Goal: Task Accomplishment & Management: Use online tool/utility

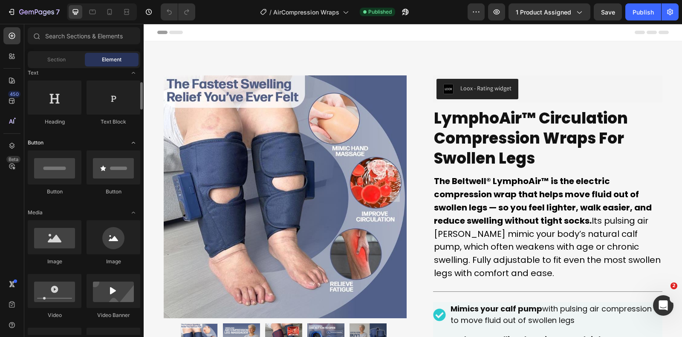
scroll to position [131, 0]
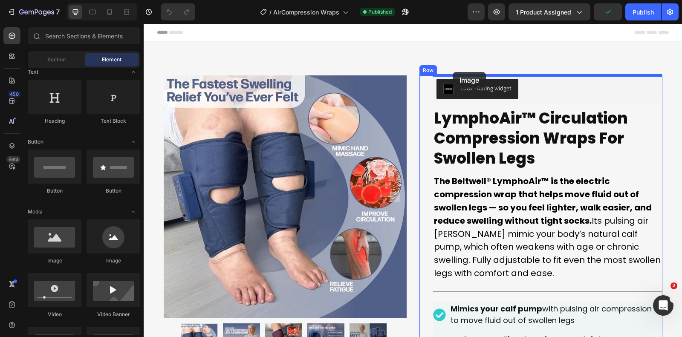
drag, startPoint x: 188, startPoint y: 259, endPoint x: 453, endPoint y: 72, distance: 323.9
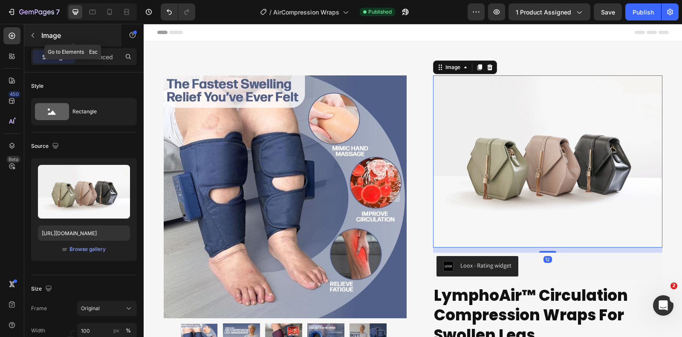
click at [36, 38] on icon "button" at bounding box center [32, 35] width 7 height 7
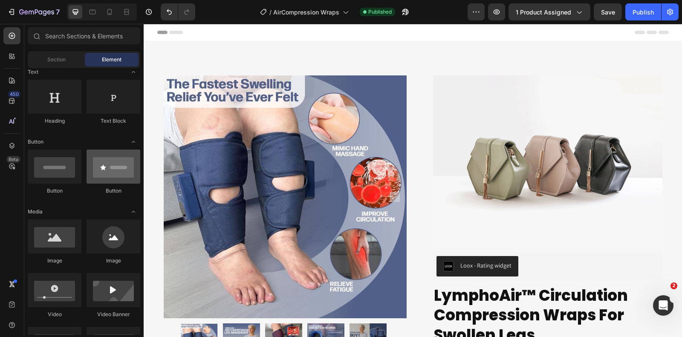
scroll to position [0, 0]
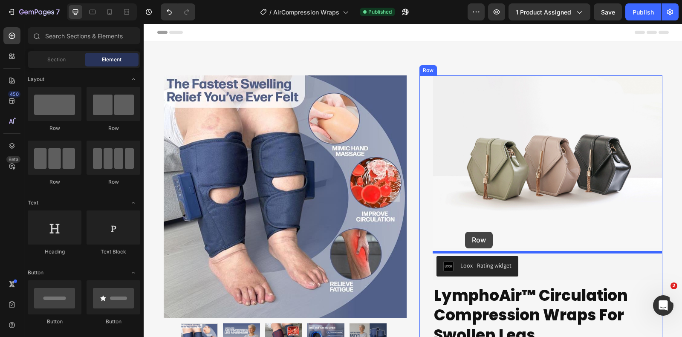
drag, startPoint x: 238, startPoint y: 121, endPoint x: 465, endPoint y: 232, distance: 252.8
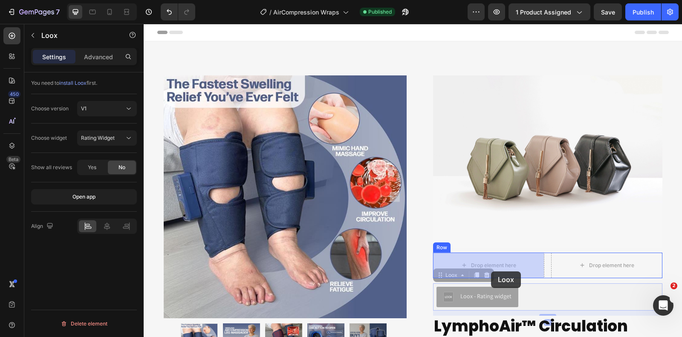
drag, startPoint x: 492, startPoint y: 305, endPoint x: 491, endPoint y: 269, distance: 36.3
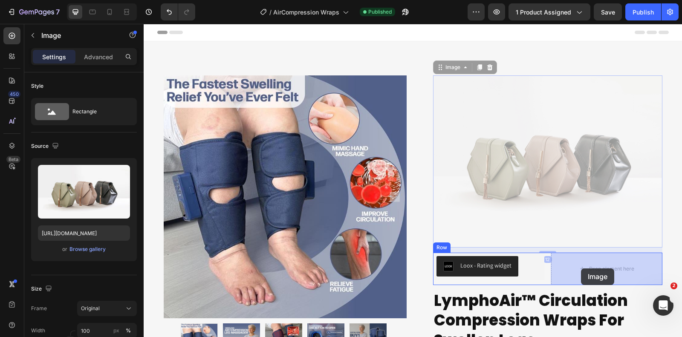
drag, startPoint x: 494, startPoint y: 168, endPoint x: 582, endPoint y: 269, distance: 134.5
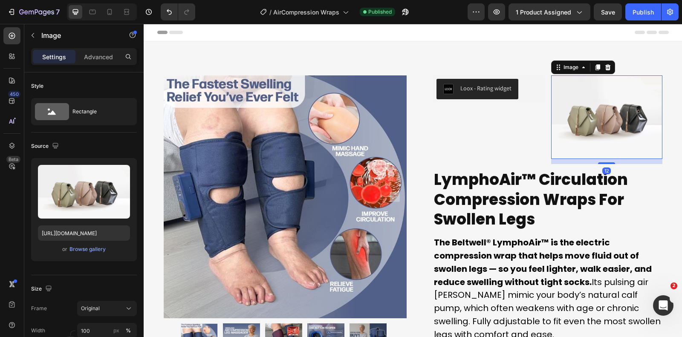
click at [598, 118] on img at bounding box center [606, 117] width 111 height 84
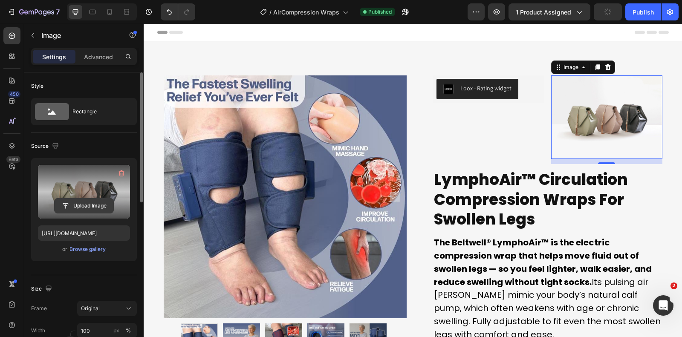
click at [87, 199] on input "file" at bounding box center [84, 206] width 59 height 14
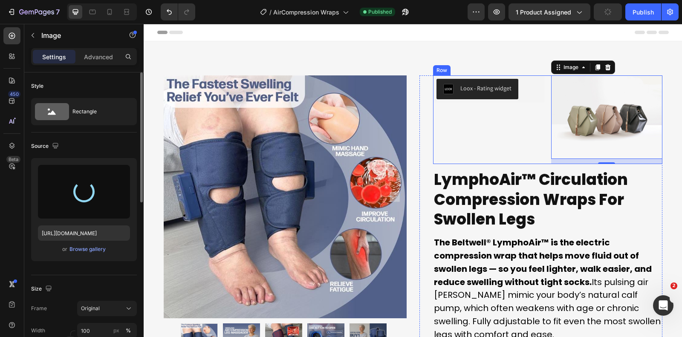
type input "[URL][DOMAIN_NAME]"
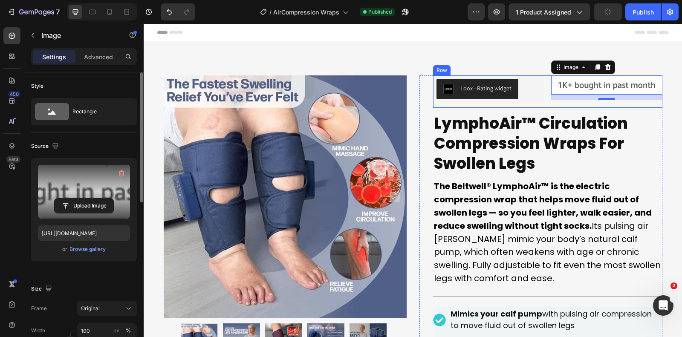
click at [547, 79] on div "Loox - Rating widget Loox Image 12 Row" at bounding box center [547, 91] width 229 height 32
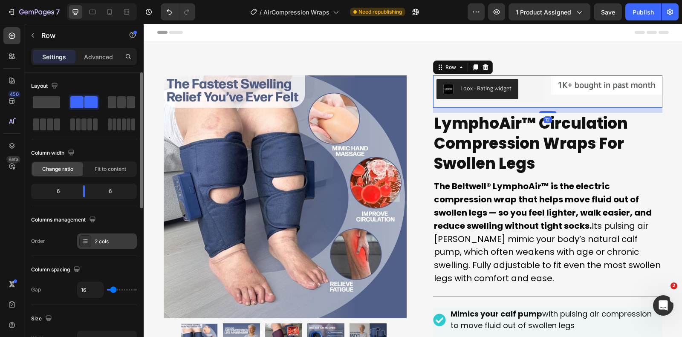
scroll to position [326, 0]
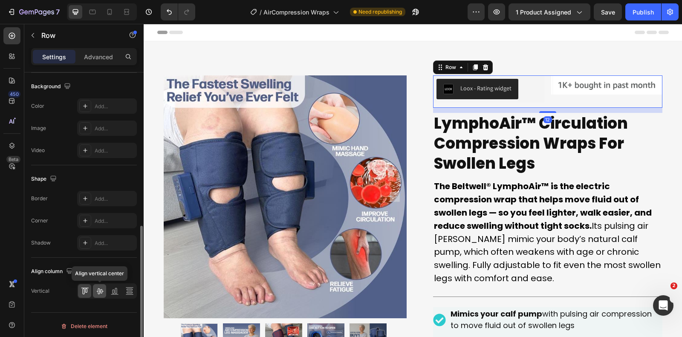
click at [101, 289] on icon at bounding box center [99, 291] width 9 height 9
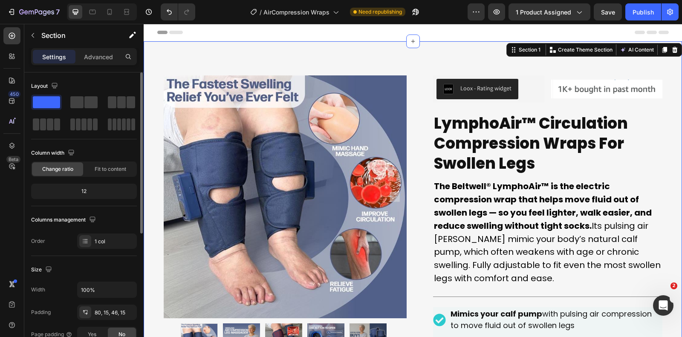
scroll to position [229, 0]
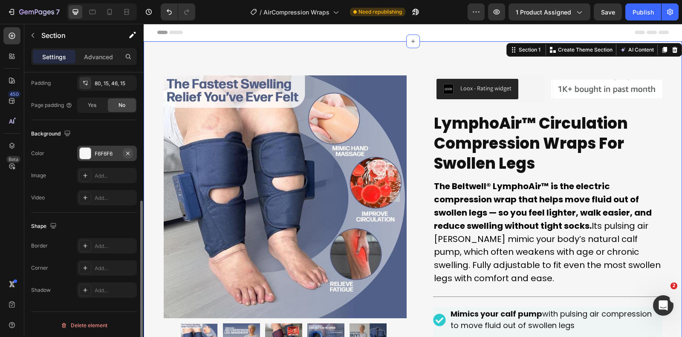
click at [127, 150] on icon "button" at bounding box center [127, 153] width 7 height 7
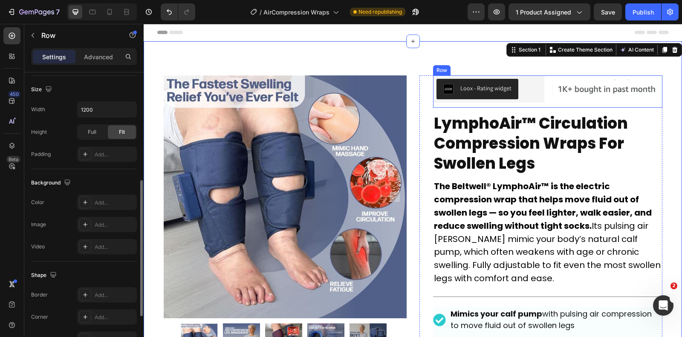
click at [547, 77] on div "Loox - Rating widget Loox Image Row" at bounding box center [547, 91] width 229 height 32
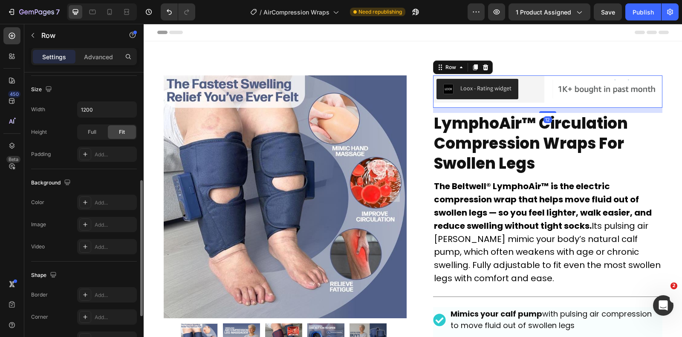
scroll to position [0, 0]
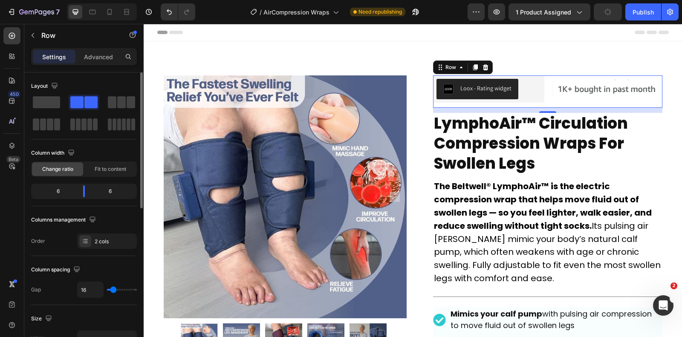
click at [603, 96] on img at bounding box center [606, 89] width 111 height 19
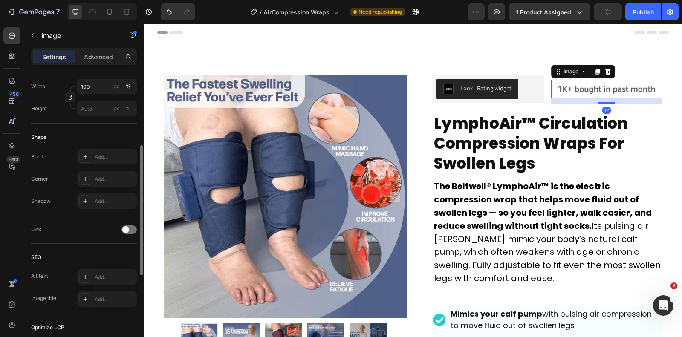
scroll to position [217, 0]
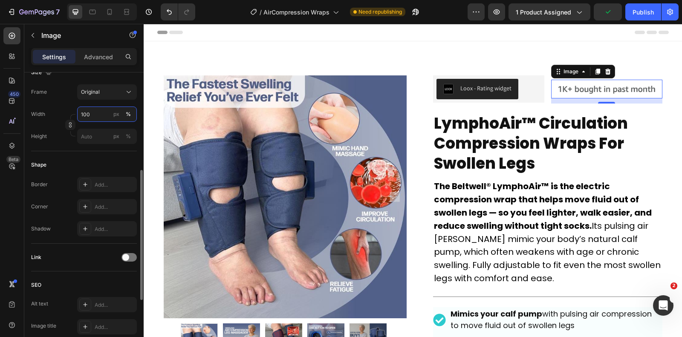
click at [95, 109] on input "100" at bounding box center [107, 114] width 60 height 15
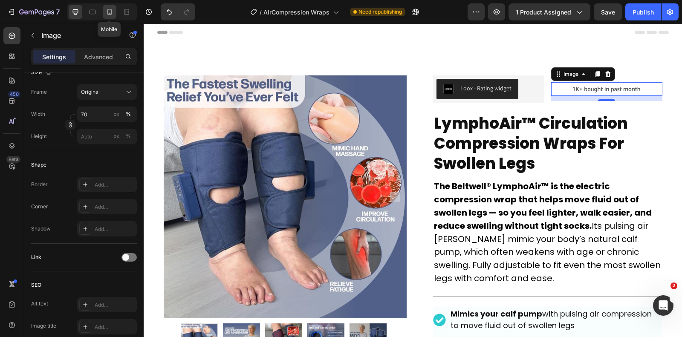
click at [110, 12] on icon at bounding box center [109, 12] width 9 height 9
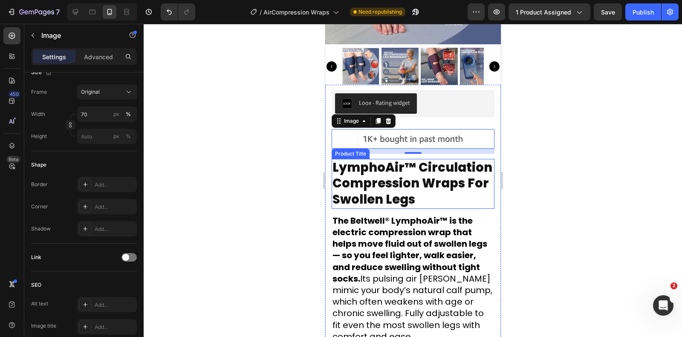
scroll to position [162, 0]
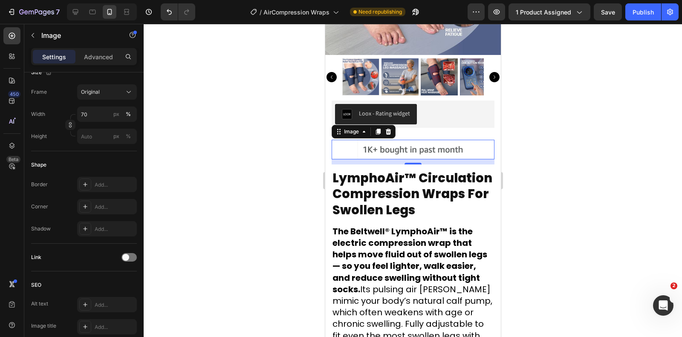
click at [427, 148] on img at bounding box center [413, 150] width 114 height 20
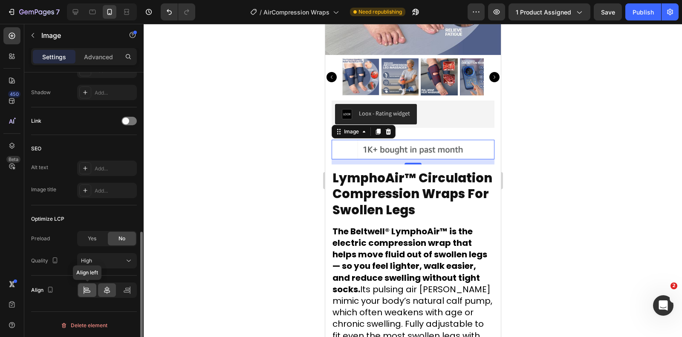
click at [89, 287] on icon at bounding box center [87, 290] width 9 height 9
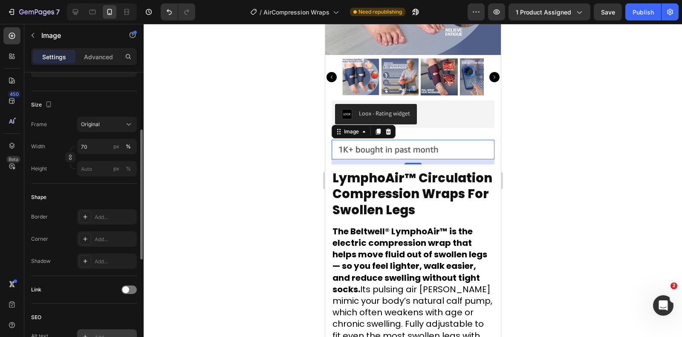
scroll to position [165, 0]
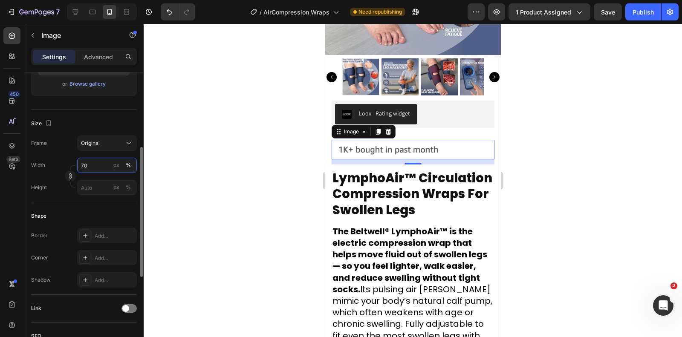
click at [98, 166] on input "70" at bounding box center [107, 165] width 60 height 15
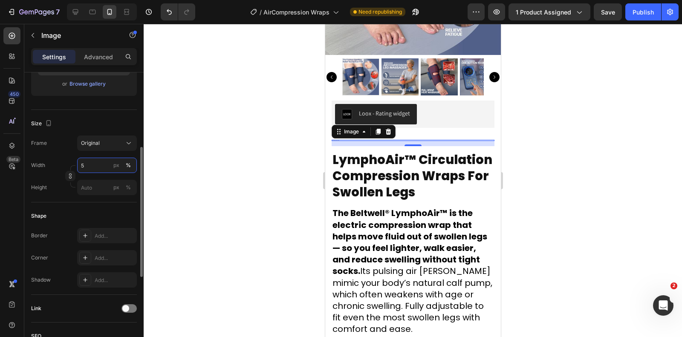
type input "50"
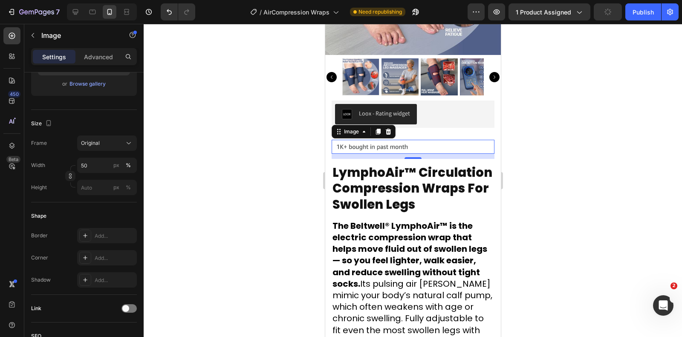
click at [665, 155] on div at bounding box center [413, 180] width 538 height 313
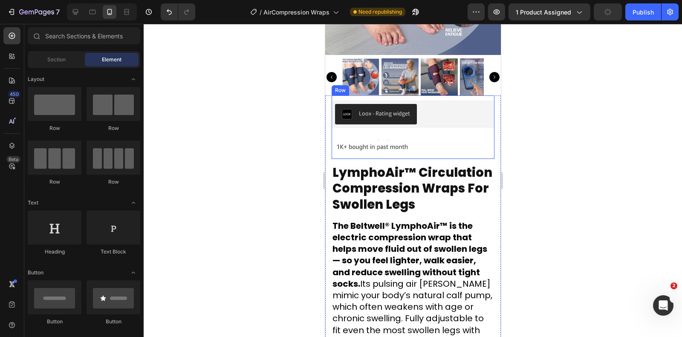
click at [422, 156] on div "Image" at bounding box center [412, 149] width 163 height 19
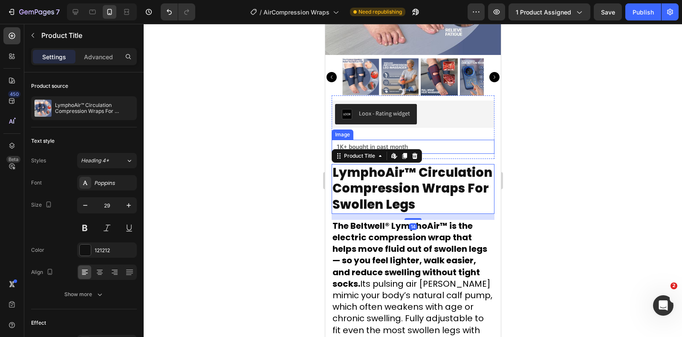
click at [440, 150] on div at bounding box center [412, 147] width 163 height 14
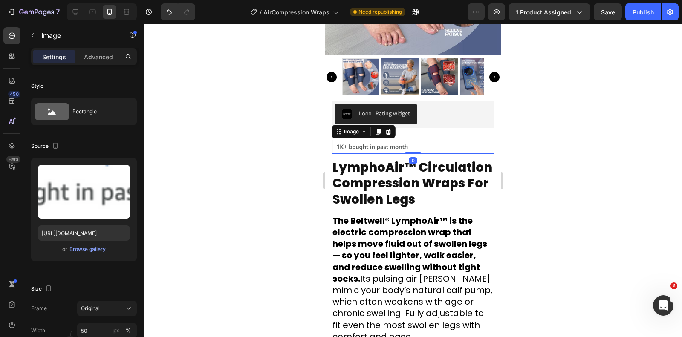
drag, startPoint x: 417, startPoint y: 157, endPoint x: 417, endPoint y: 147, distance: 10.7
click at [417, 147] on div "Image 0" at bounding box center [412, 147] width 163 height 14
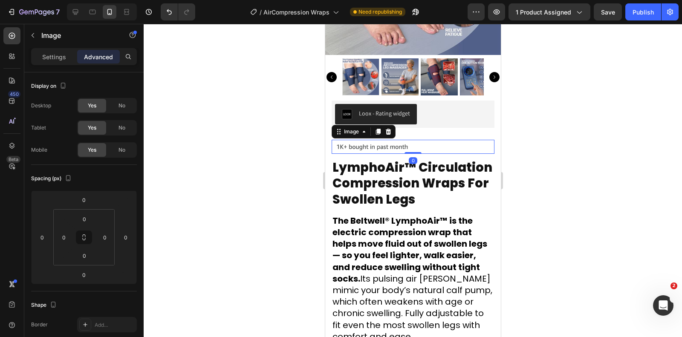
click at [420, 134] on div "Loox - Rating widget Loox Image 0 Row" at bounding box center [412, 124] width 163 height 58
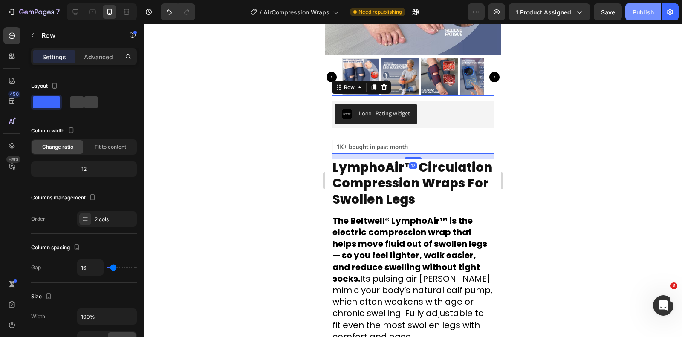
click at [646, 16] on div "Publish" at bounding box center [643, 12] width 21 height 9
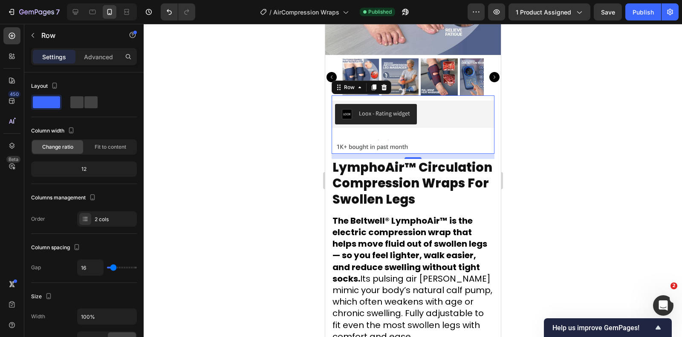
click at [627, 142] on div at bounding box center [413, 180] width 538 height 313
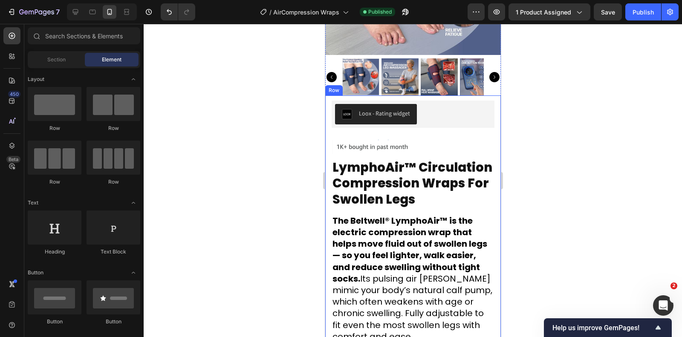
click at [388, 152] on img at bounding box center [371, 147] width 81 height 14
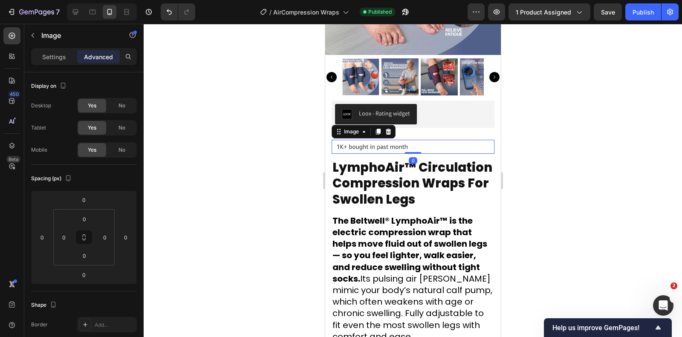
click at [373, 142] on img at bounding box center [371, 147] width 81 height 14
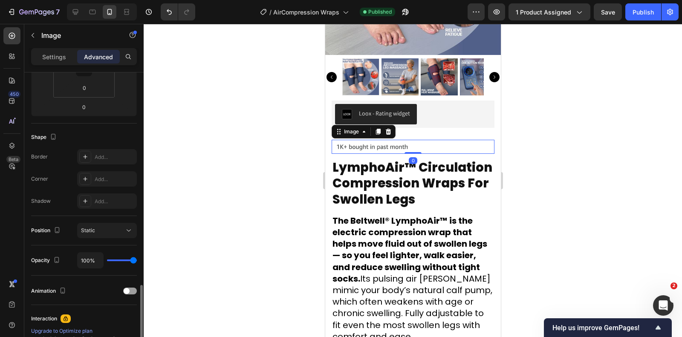
scroll to position [278, 0]
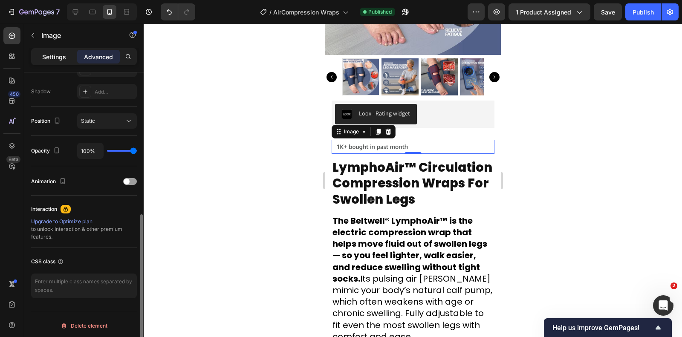
click at [57, 52] on p "Settings" at bounding box center [54, 56] width 24 height 9
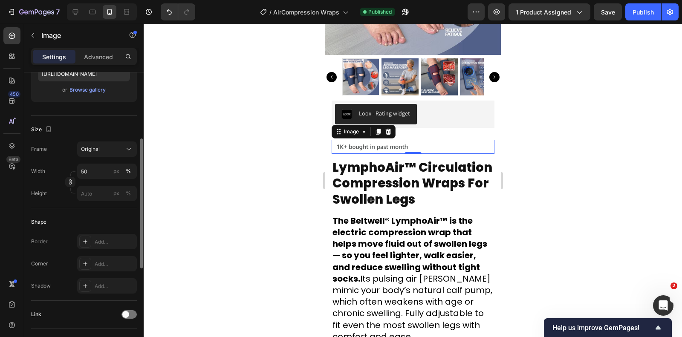
scroll to position [147, 0]
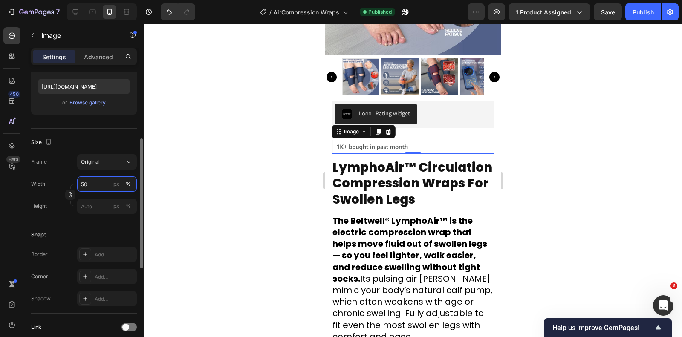
click at [98, 183] on input "50" at bounding box center [107, 183] width 60 height 15
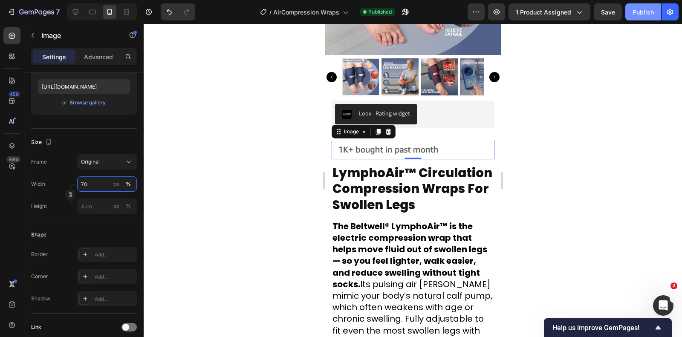
type input "70"
click at [638, 13] on div "Publish" at bounding box center [643, 12] width 21 height 9
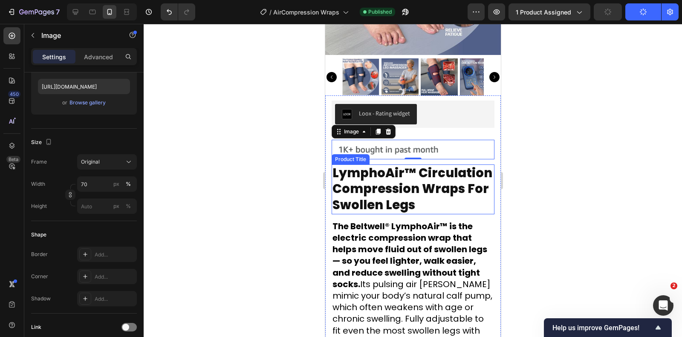
scroll to position [0, 0]
